Goal: Task Accomplishment & Management: Manage account settings

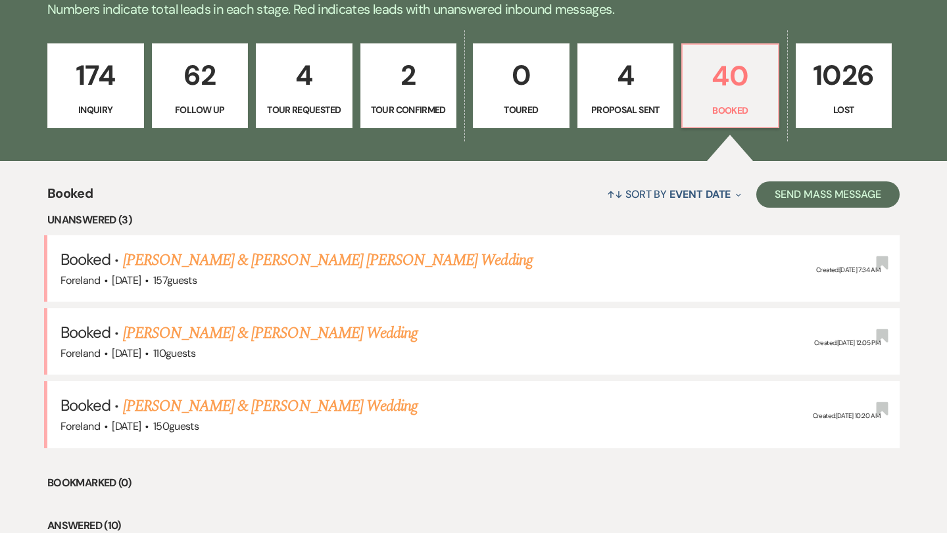
scroll to position [347, 0]
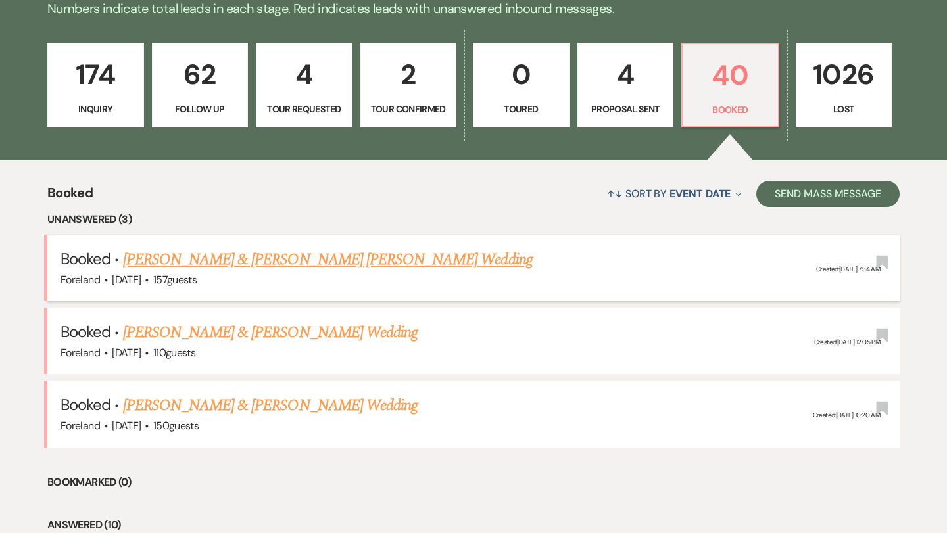
click at [235, 255] on link "[PERSON_NAME] & [PERSON_NAME] [PERSON_NAME] Wedding" at bounding box center [328, 260] width 410 height 24
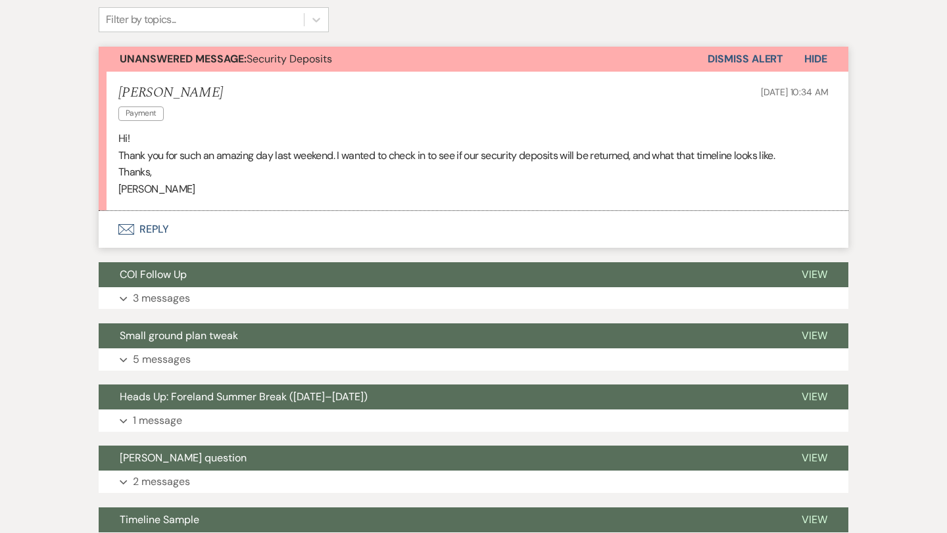
scroll to position [347, 0]
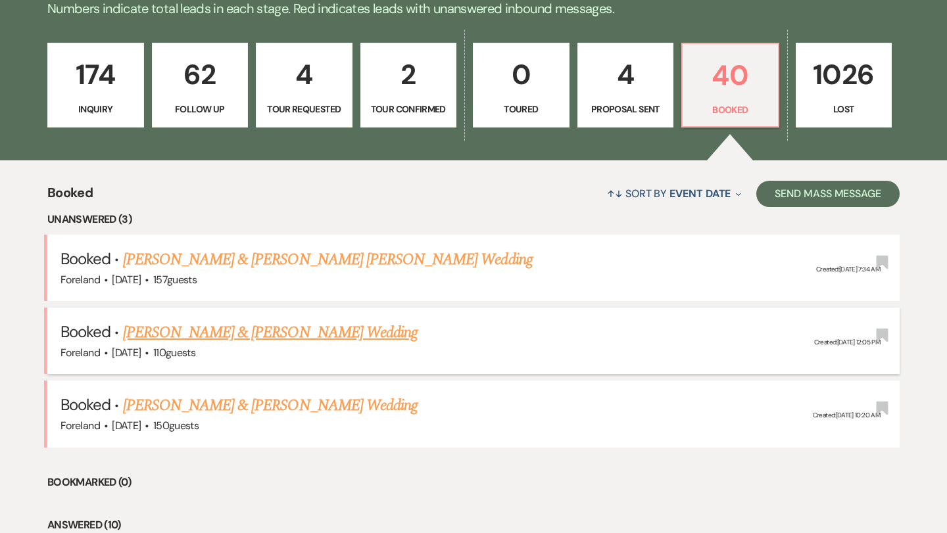
click at [239, 335] on link "[PERSON_NAME] & [PERSON_NAME] Wedding" at bounding box center [270, 333] width 295 height 24
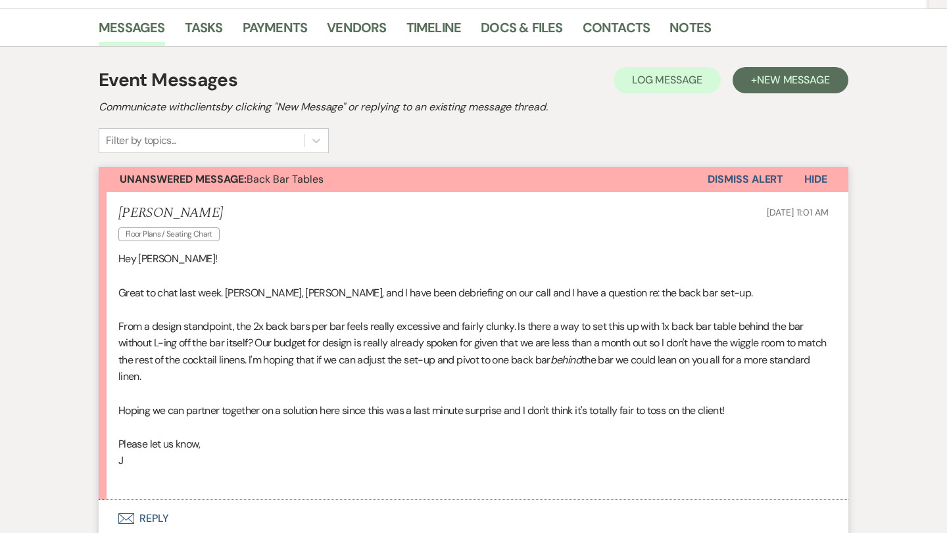
scroll to position [195, 0]
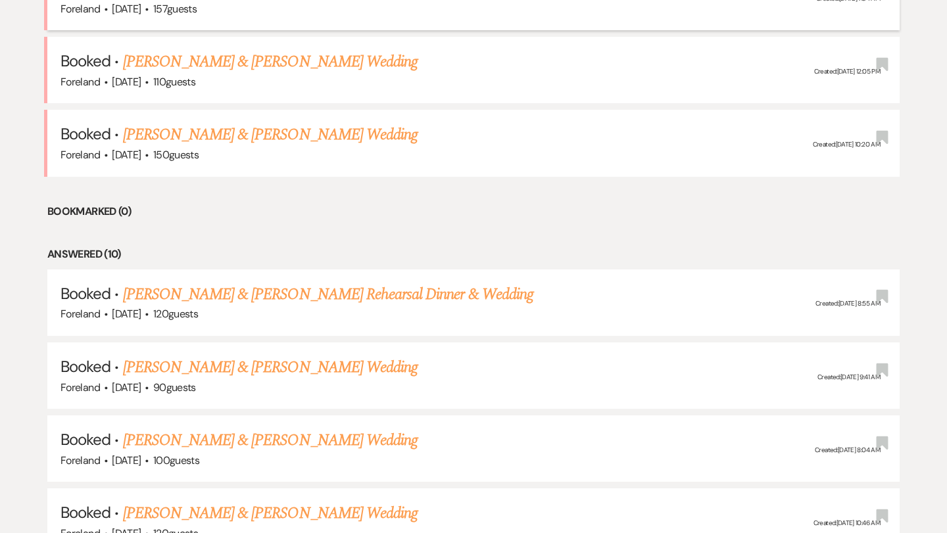
scroll to position [626, 0]
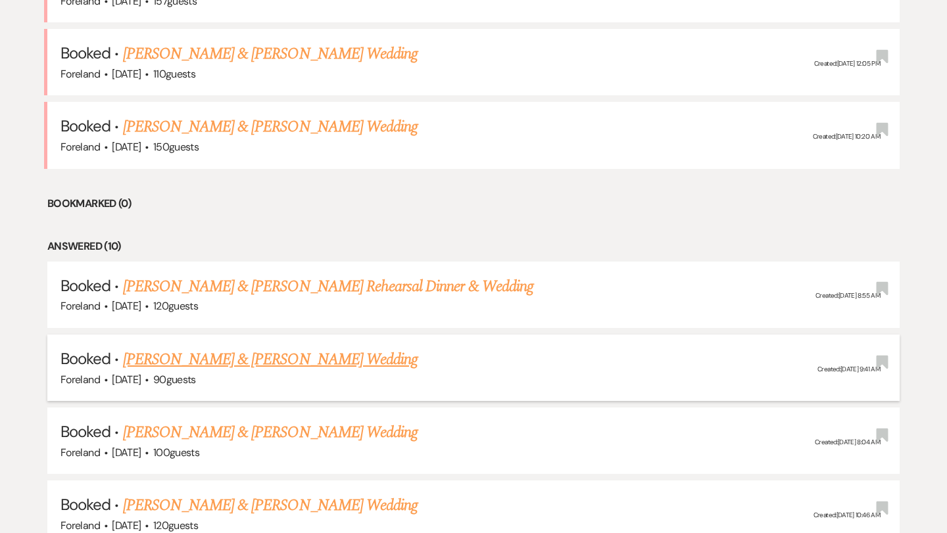
click at [256, 354] on link "[PERSON_NAME] & [PERSON_NAME] Wedding" at bounding box center [270, 360] width 295 height 24
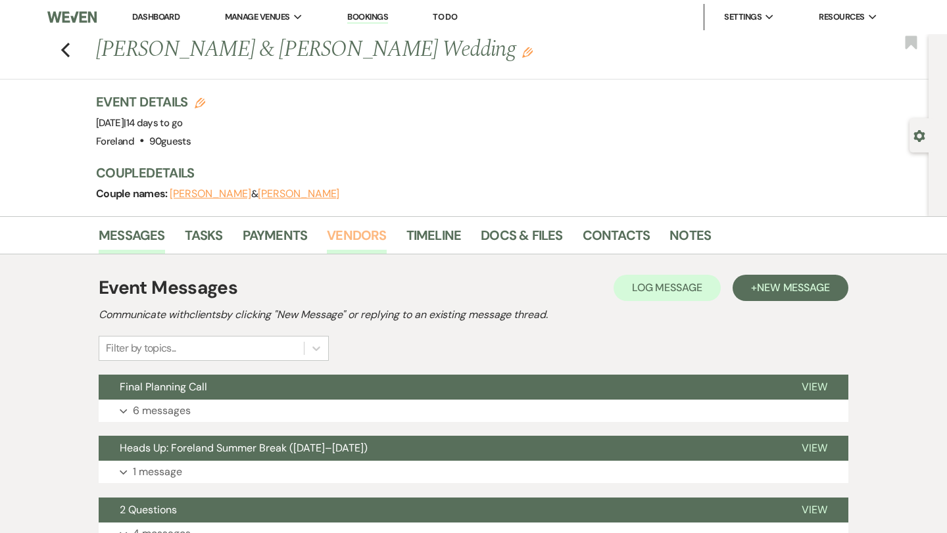
click at [376, 234] on link "Vendors" at bounding box center [356, 239] width 59 height 29
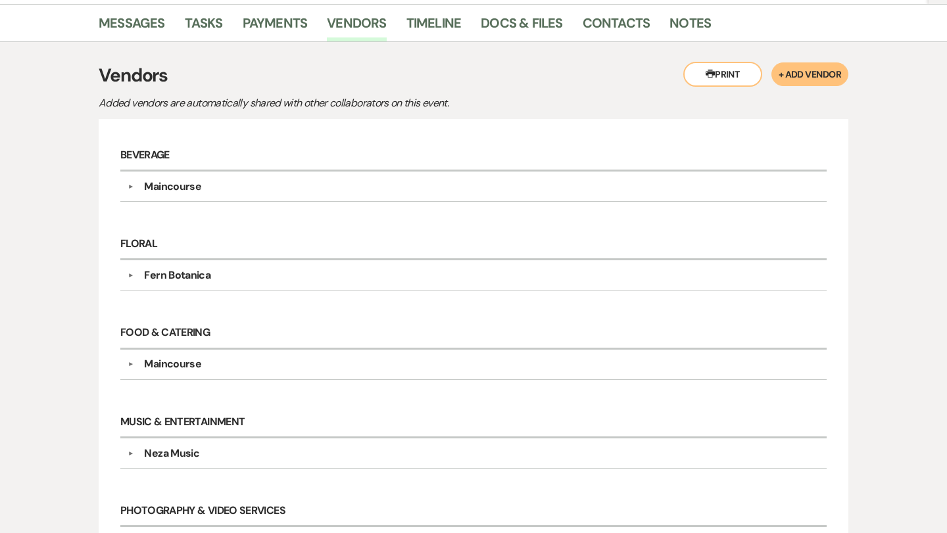
scroll to position [212, 0]
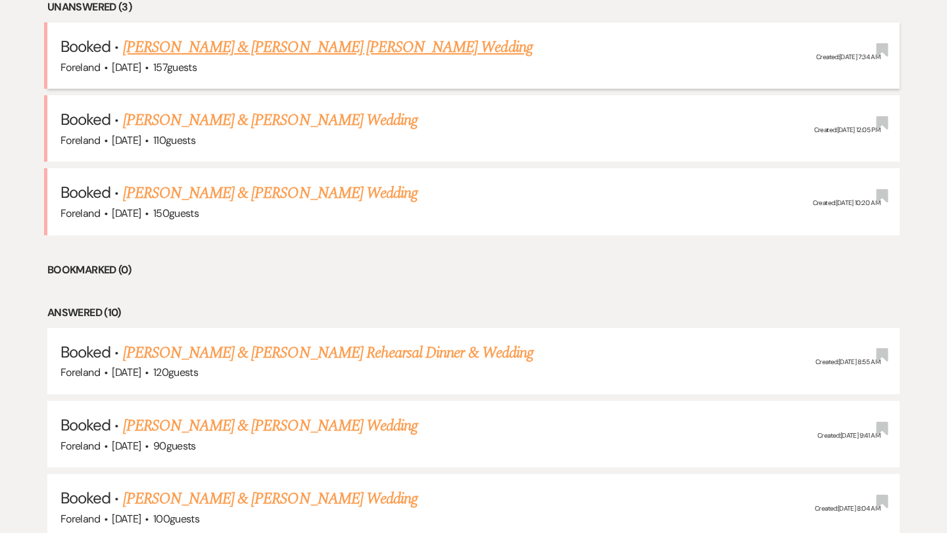
scroll to position [559, 0]
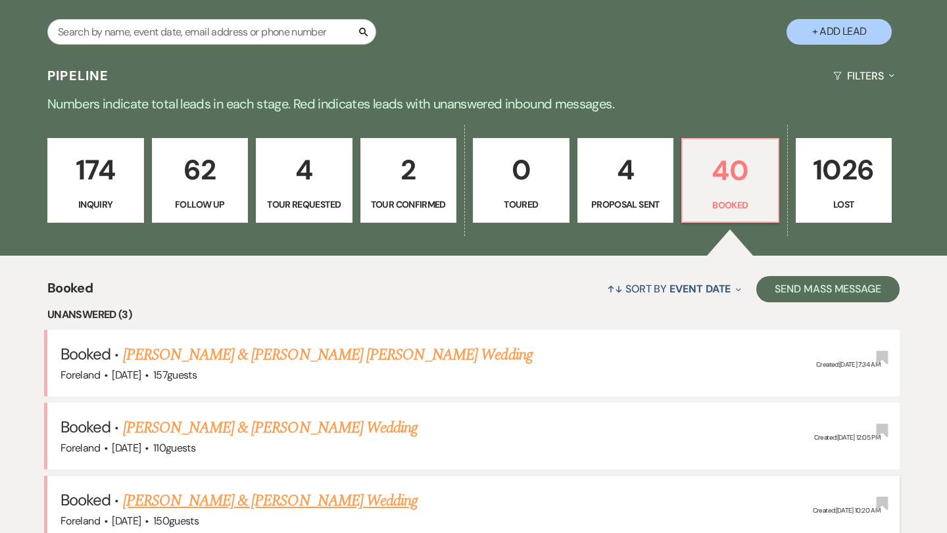
scroll to position [212, 0]
